Goal: Transaction & Acquisition: Download file/media

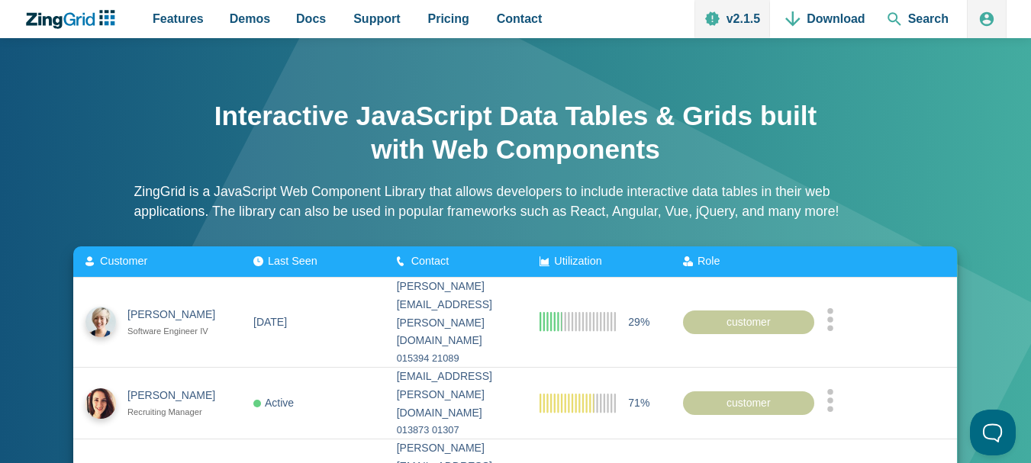
click at [304, 255] on span "Last Seen" at bounding box center [293, 261] width 50 height 12
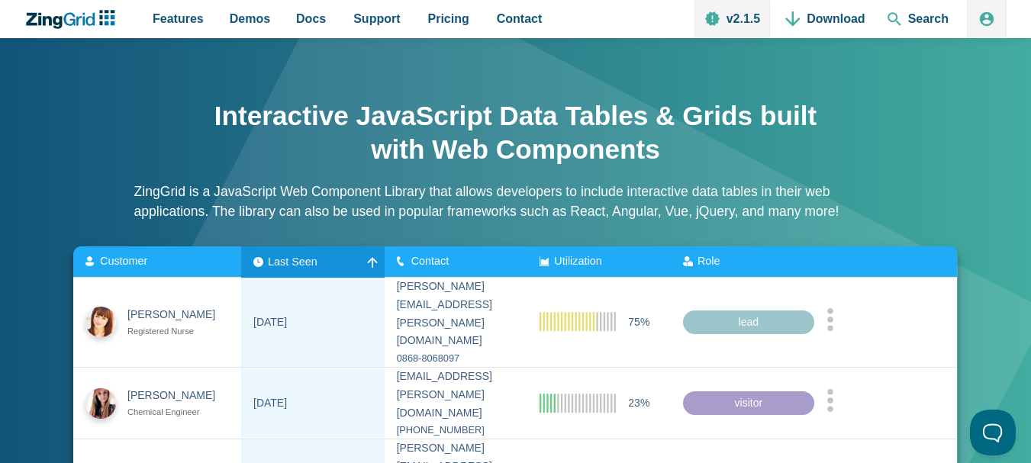
click at [211, 256] on div "Customer" at bounding box center [156, 262] width 143 height 12
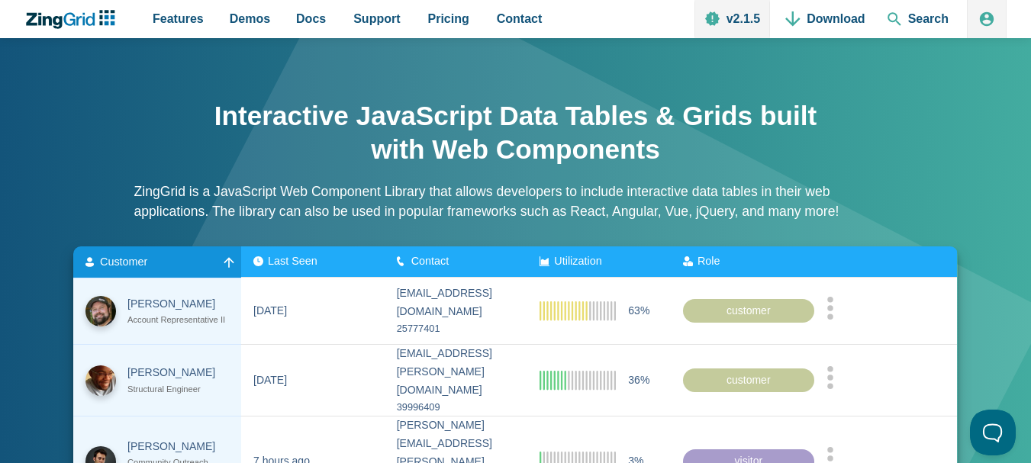
click at [211, 256] on div "Customer" at bounding box center [156, 262] width 143 height 12
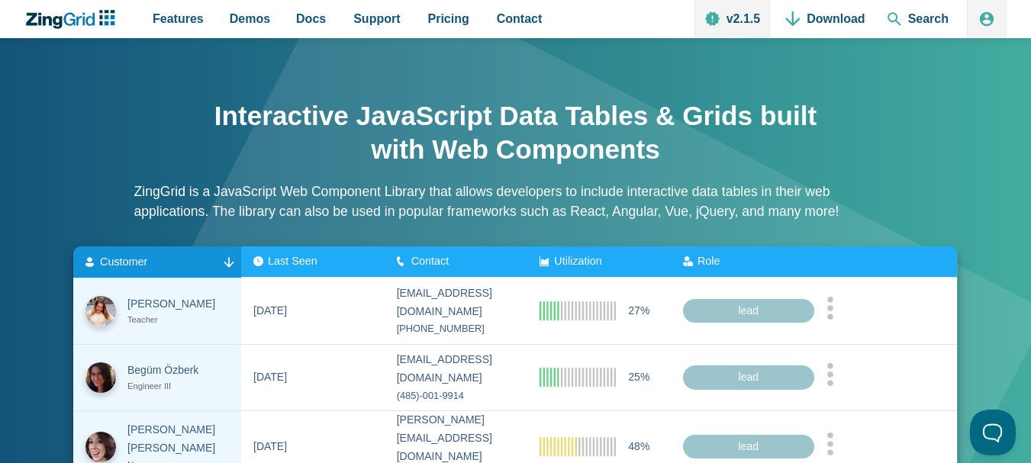
click at [211, 256] on div "Customer" at bounding box center [156, 262] width 143 height 12
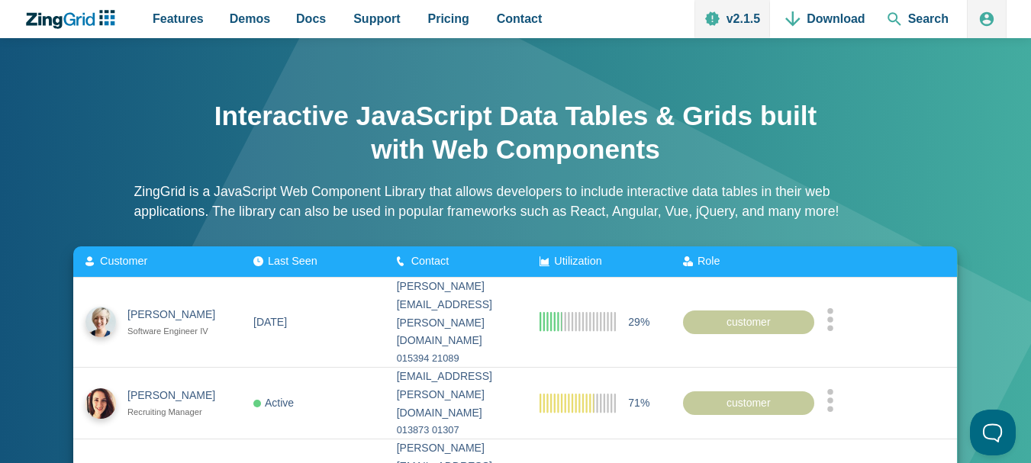
drag, startPoint x: 302, startPoint y: 247, endPoint x: 337, endPoint y: 217, distance: 46.5
click at [304, 255] on span "Last Seen" at bounding box center [293, 261] width 50 height 12
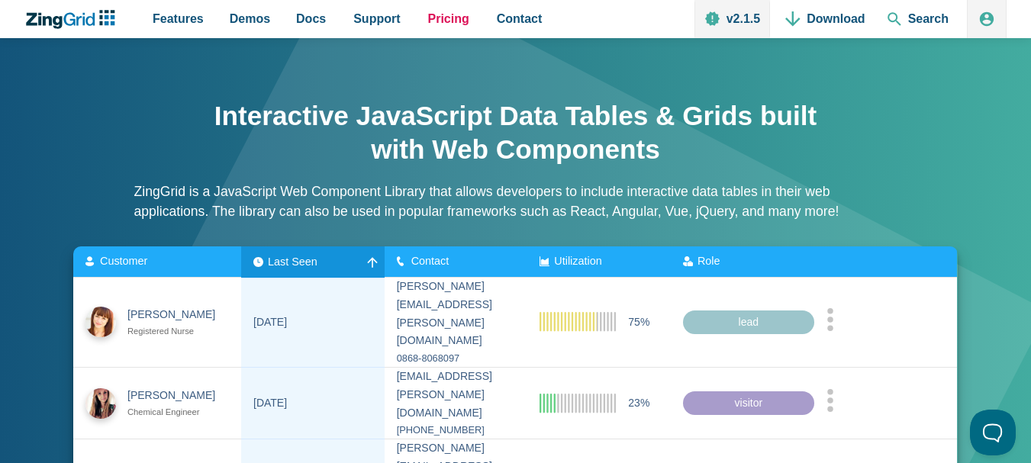
click at [428, 26] on span "Pricing" at bounding box center [448, 18] width 41 height 21
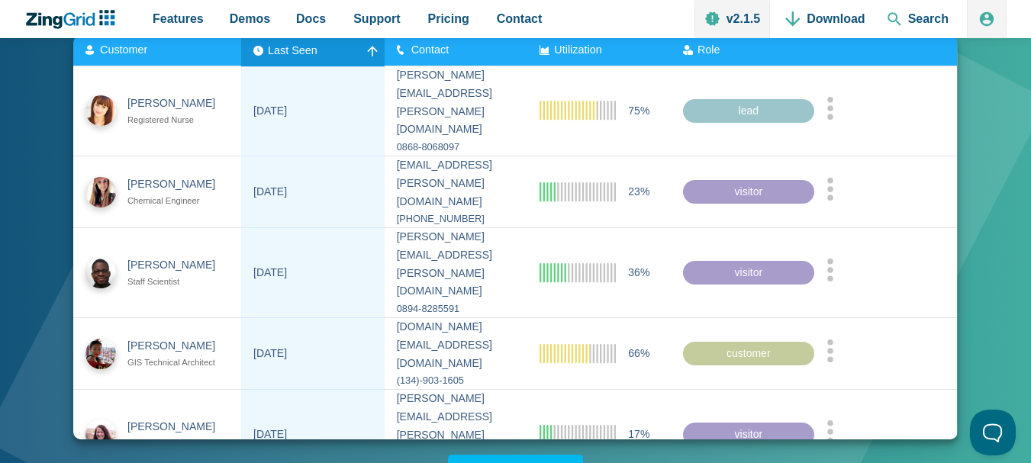
scroll to position [76, 0]
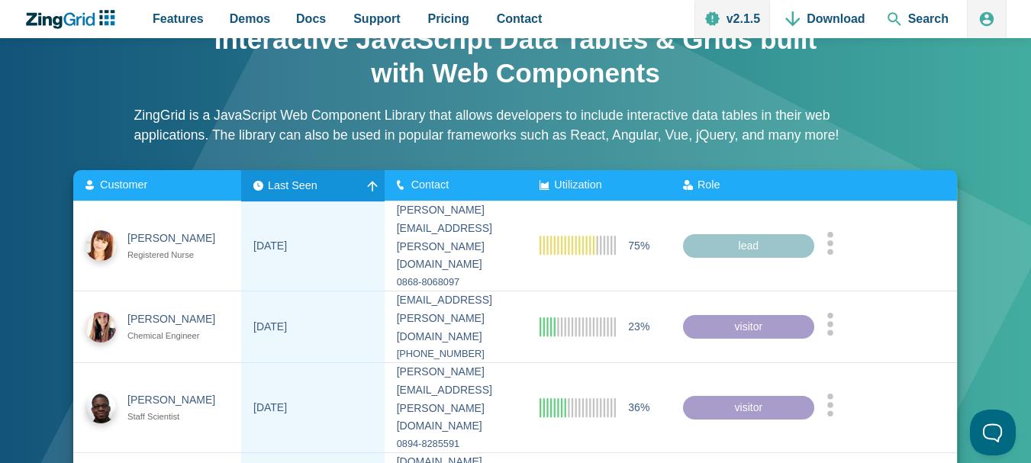
click at [119, 179] on span "Customer" at bounding box center [123, 185] width 47 height 12
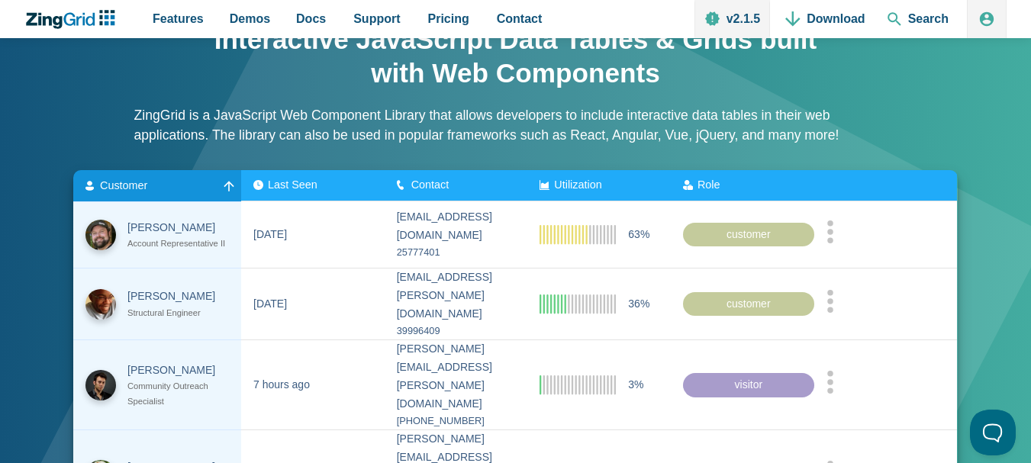
click at [124, 179] on span "Customer" at bounding box center [123, 185] width 47 height 12
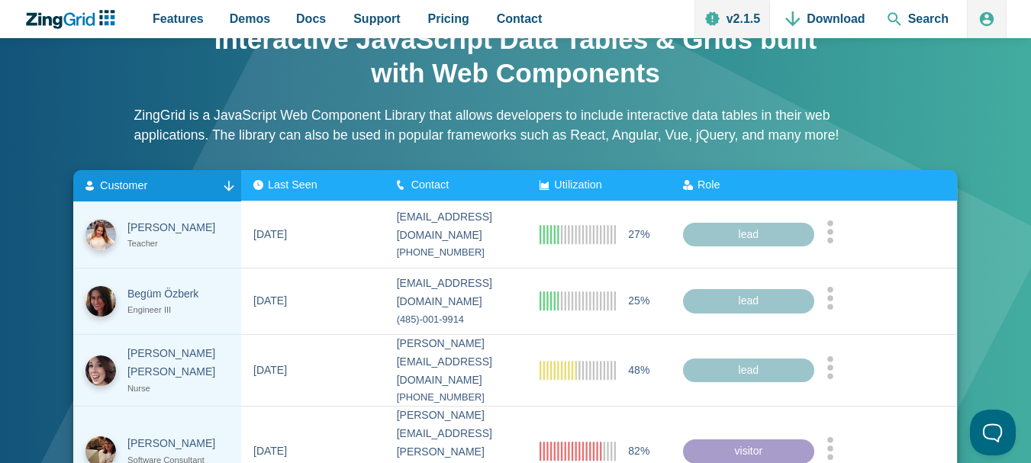
click at [296, 179] on span "Last Seen" at bounding box center [293, 185] width 50 height 12
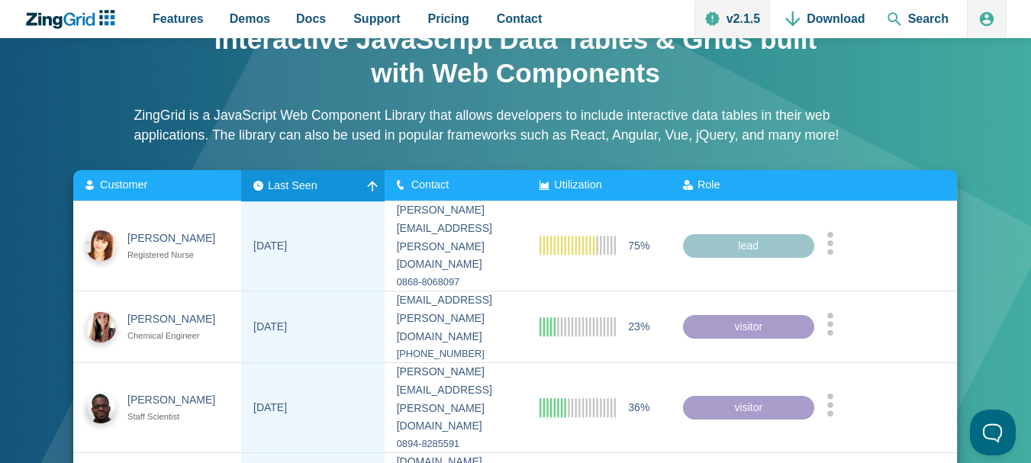
click at [296, 179] on span "Last Seen" at bounding box center [293, 185] width 50 height 12
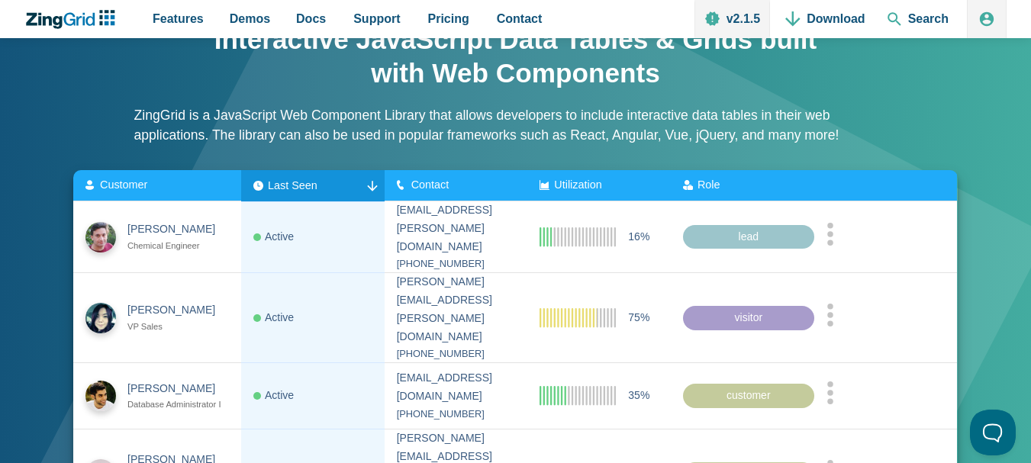
click at [433, 179] on span "Contact" at bounding box center [430, 185] width 38 height 12
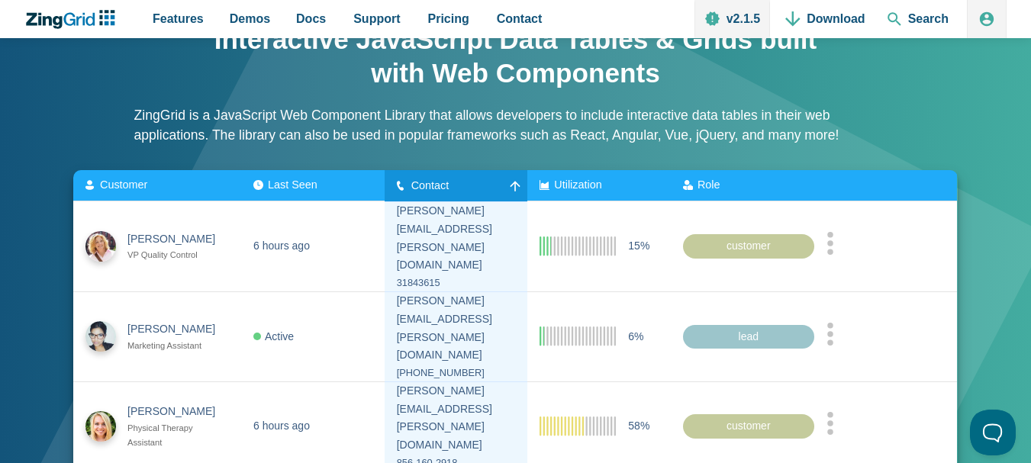
click at [435, 179] on div "Contact" at bounding box center [427, 185] width 60 height 12
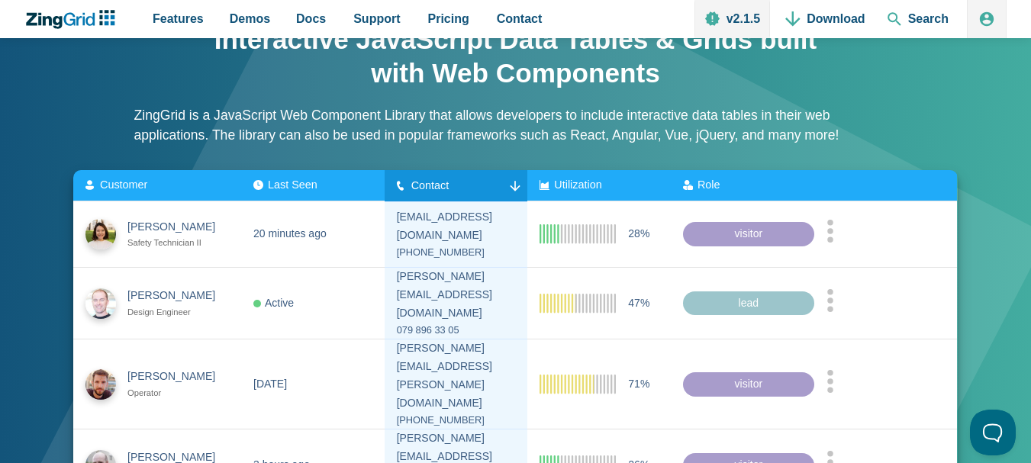
click at [602, 179] on span "Utilization" at bounding box center [578, 185] width 47 height 12
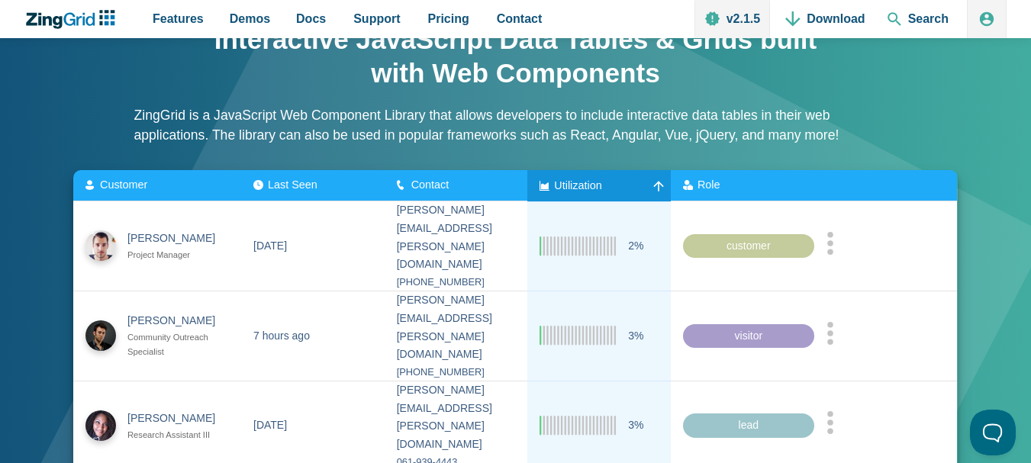
click at [666, 178] on zg-icon "App Content" at bounding box center [658, 185] width 15 height 15
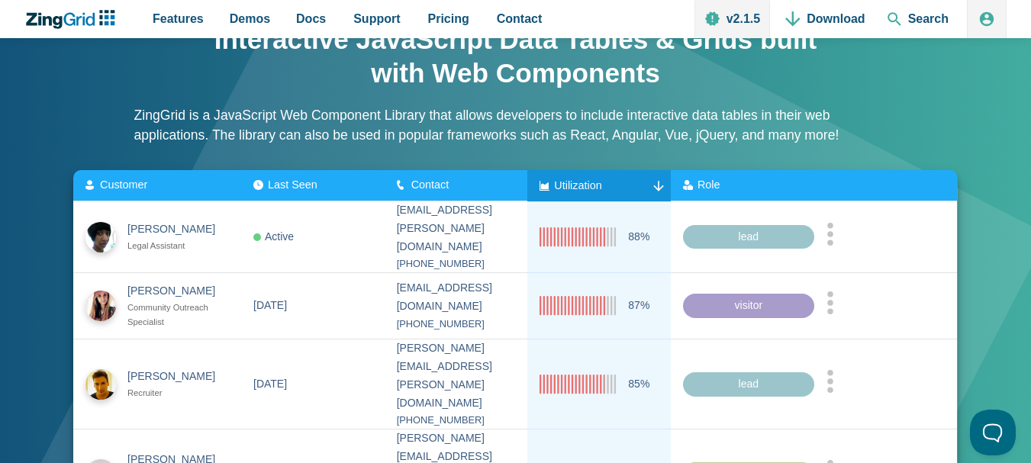
click at [720, 179] on span "Role" at bounding box center [708, 185] width 23 height 12
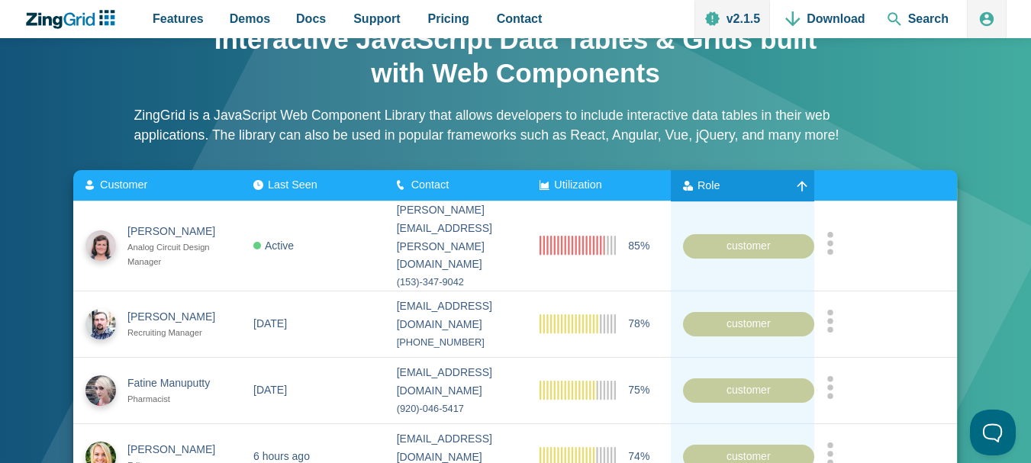
click at [720, 179] on span "Role" at bounding box center [708, 185] width 23 height 12
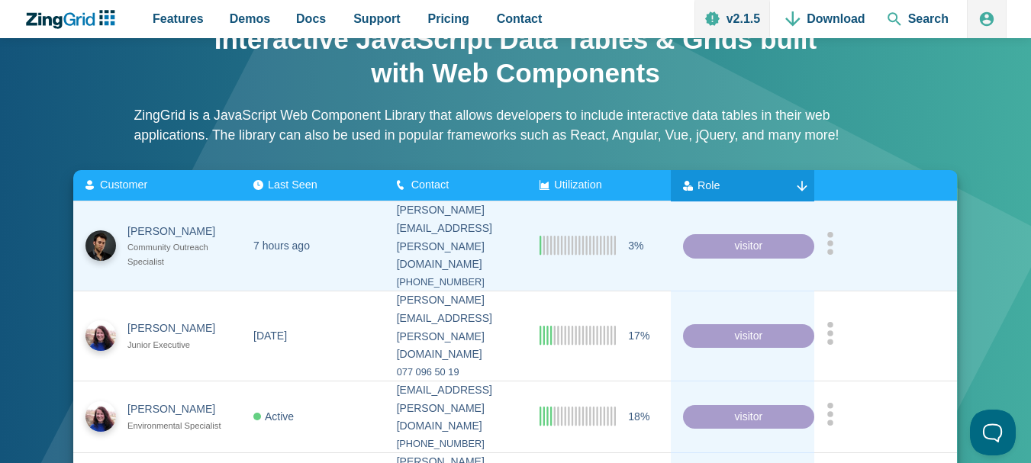
click at [174, 240] on div "Community Outreach Specialist" at bounding box center [177, 254] width 101 height 29
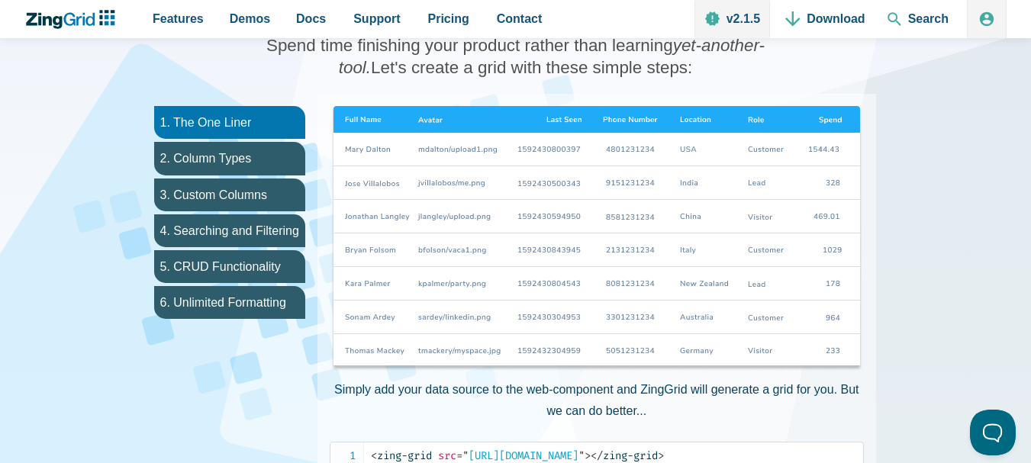
scroll to position [839, 0]
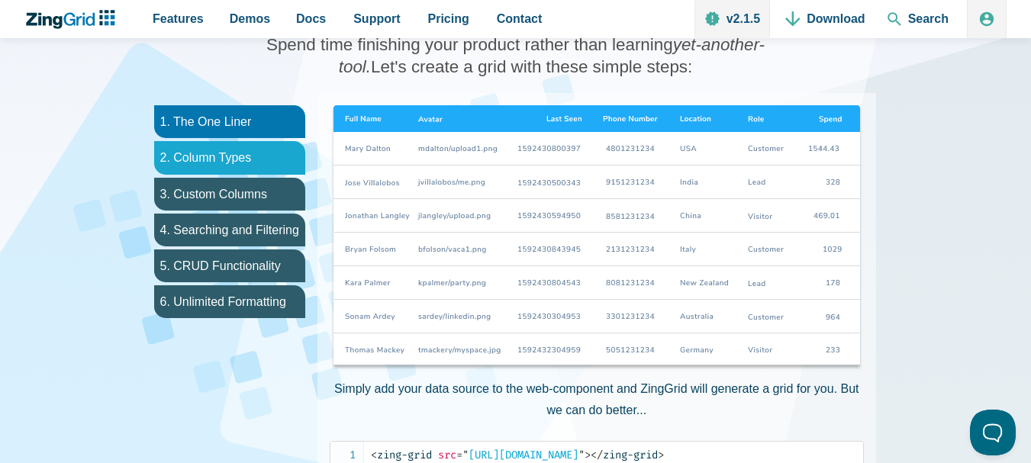
click at [221, 141] on li "2. Column Types" at bounding box center [229, 157] width 151 height 33
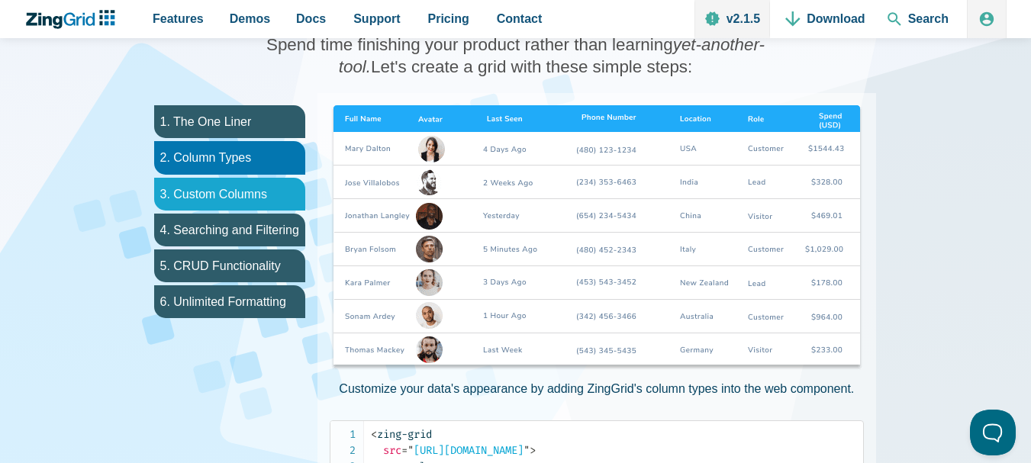
click at [221, 178] on li "3. Custom Columns" at bounding box center [229, 194] width 151 height 33
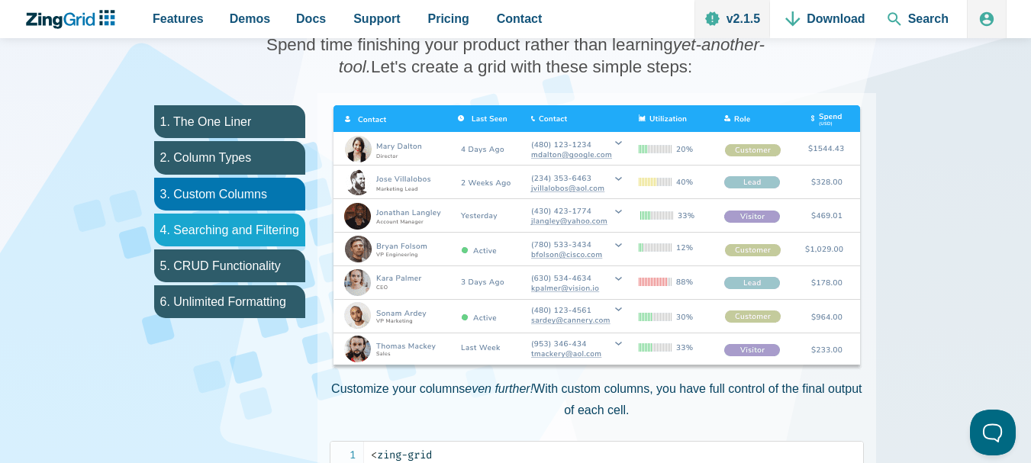
click at [227, 214] on li "4. Searching and Filtering" at bounding box center [229, 230] width 151 height 33
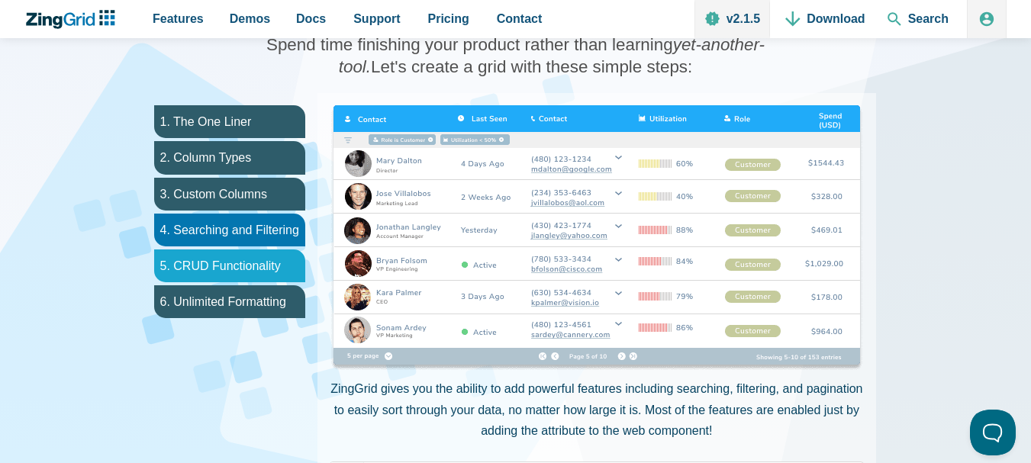
click at [221, 250] on li "5. CRUD Functionality" at bounding box center [229, 266] width 151 height 33
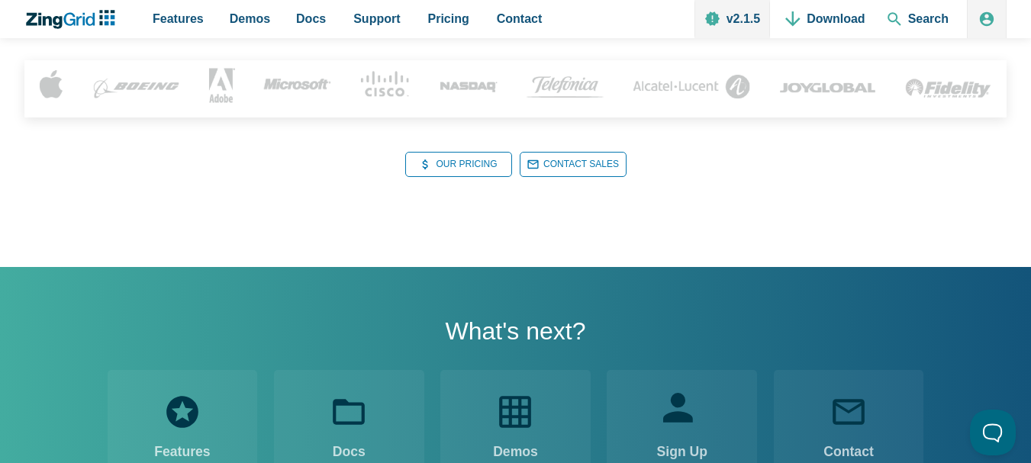
scroll to position [2518, 0]
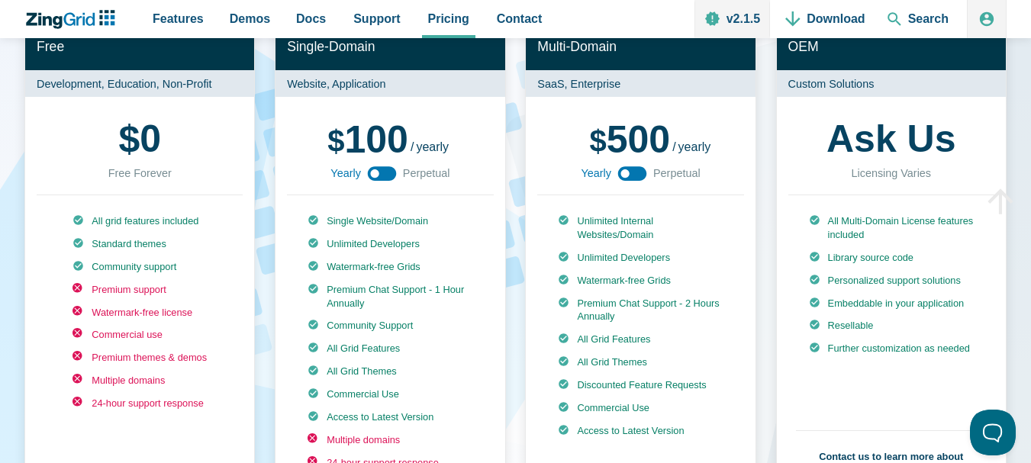
click at [360, 260] on li "Watermark-free Grids" at bounding box center [390, 267] width 165 height 14
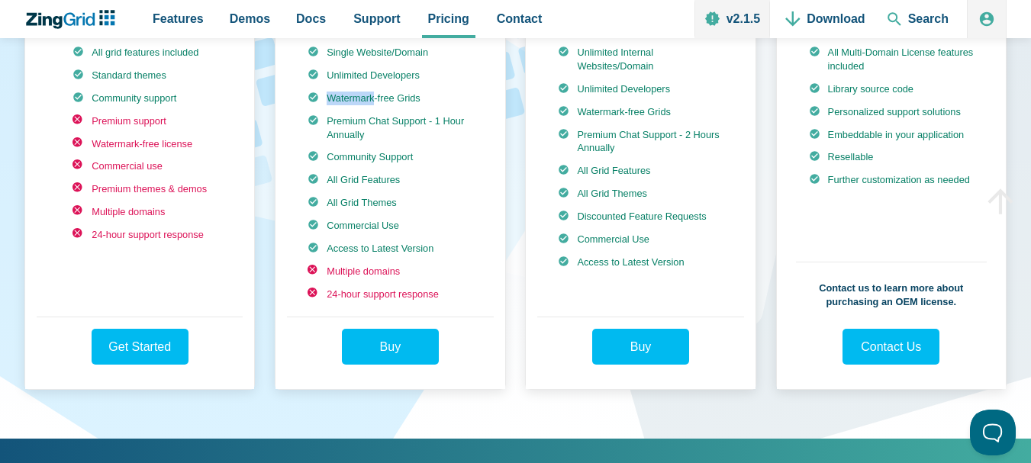
scroll to position [382, 0]
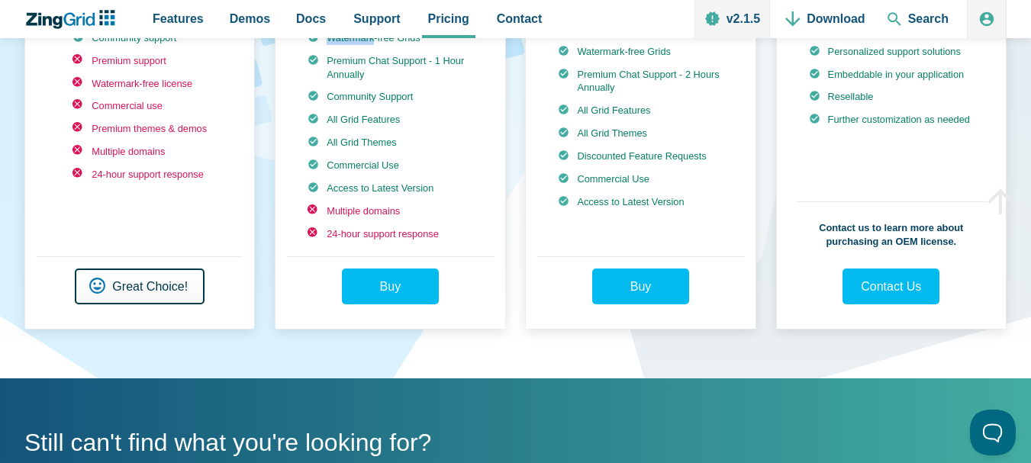
click at [140, 271] on link "Get Started Great Choice!" at bounding box center [140, 287] width 130 height 36
